Goal: Information Seeking & Learning: Find contact information

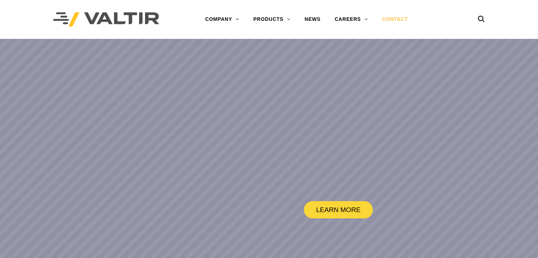
click at [400, 14] on link "CONTACT" at bounding box center [395, 19] width 40 height 14
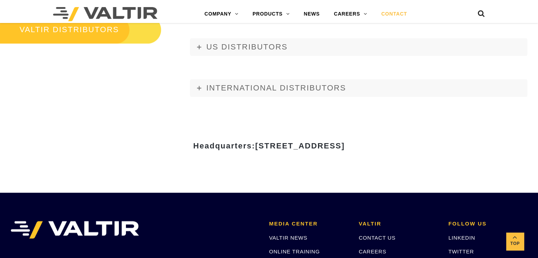
scroll to position [841, 0]
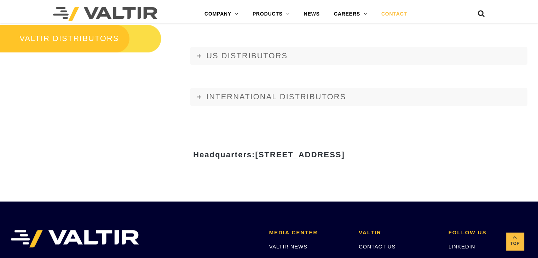
drag, startPoint x: 185, startPoint y: 155, endPoint x: 325, endPoint y: 162, distance: 140.2
click at [325, 162] on div "Headquarters: 15601 Dallas Parkway, Suite 525 | Addison, TX 75001" at bounding box center [269, 157] width 424 height 24
copy span "15601 Dallas Parkway, Suite 525"
click at [344, 156] on span "15601 Dallas Parkway, Suite 525 | Addison, TX 75001" at bounding box center [299, 154] width 89 height 9
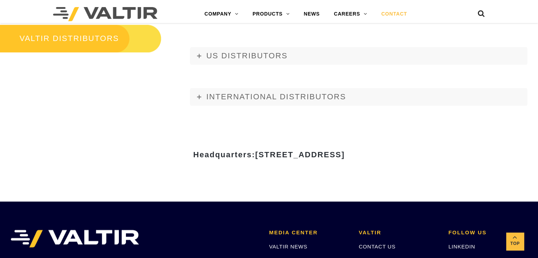
copy span "75001"
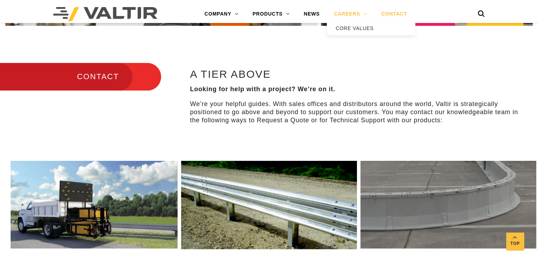
scroll to position [221, 0]
